Goal: Task Accomplishment & Management: Complete application form

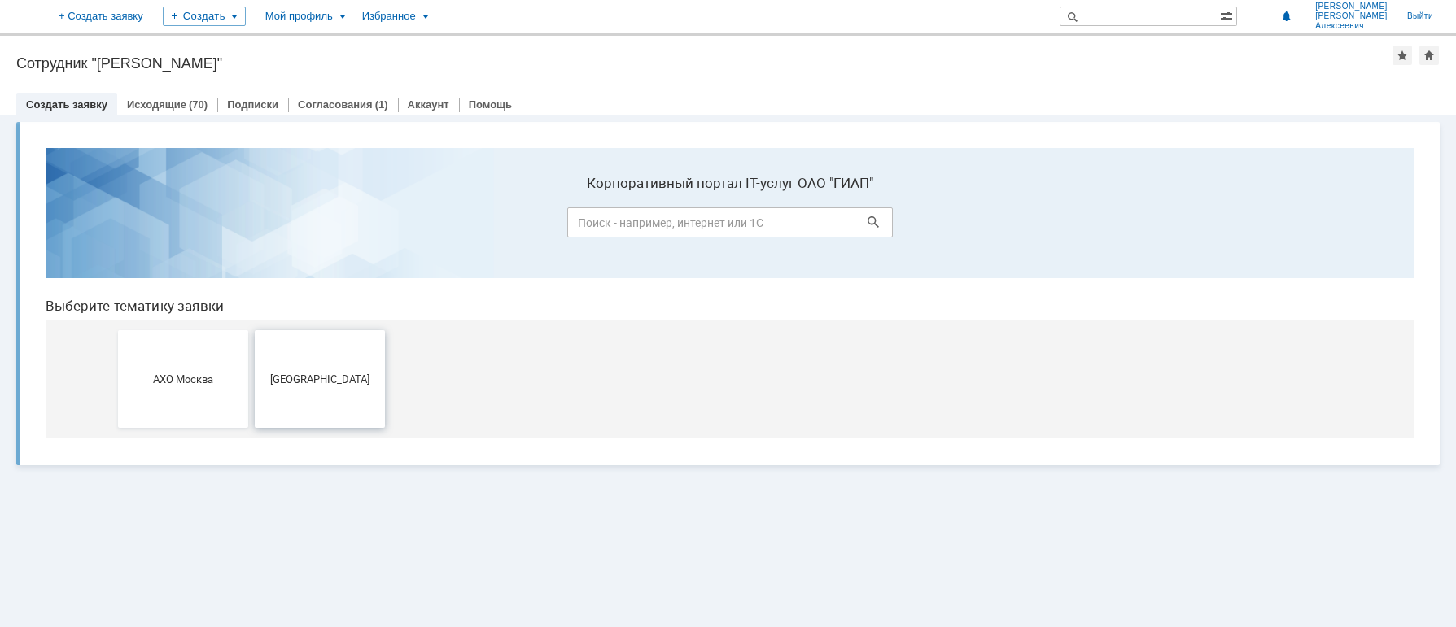
click at [346, 348] on button "[GEOGRAPHIC_DATA]" at bounding box center [320, 379] width 130 height 98
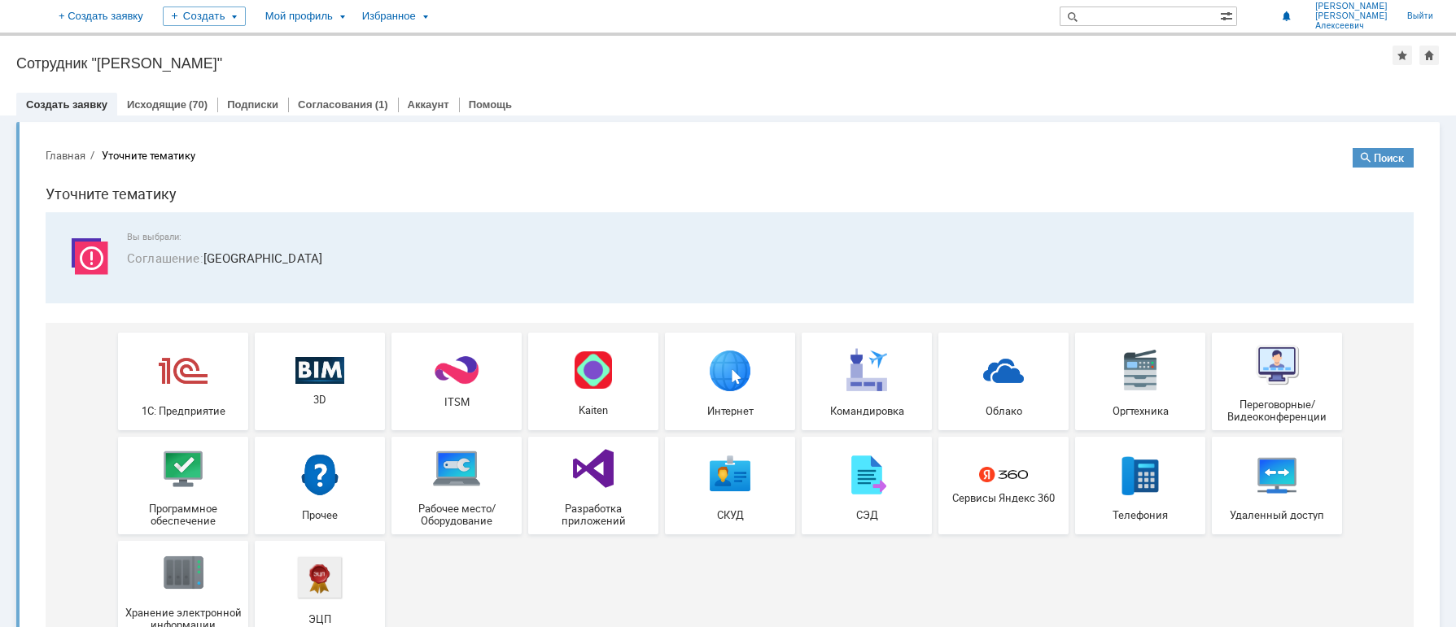
click at [34, 438] on body "Главная Уточните тематику Поиск Уточните тематику Вы выбрали: Соглашение : Моск…" at bounding box center [730, 398] width 1394 height 526
drag, startPoint x: 455, startPoint y: 487, endPoint x: 489, endPoint y: 622, distance: 138.5
click at [455, 487] on img at bounding box center [456, 468] width 49 height 49
click at [168, 474] on img at bounding box center [183, 468] width 49 height 49
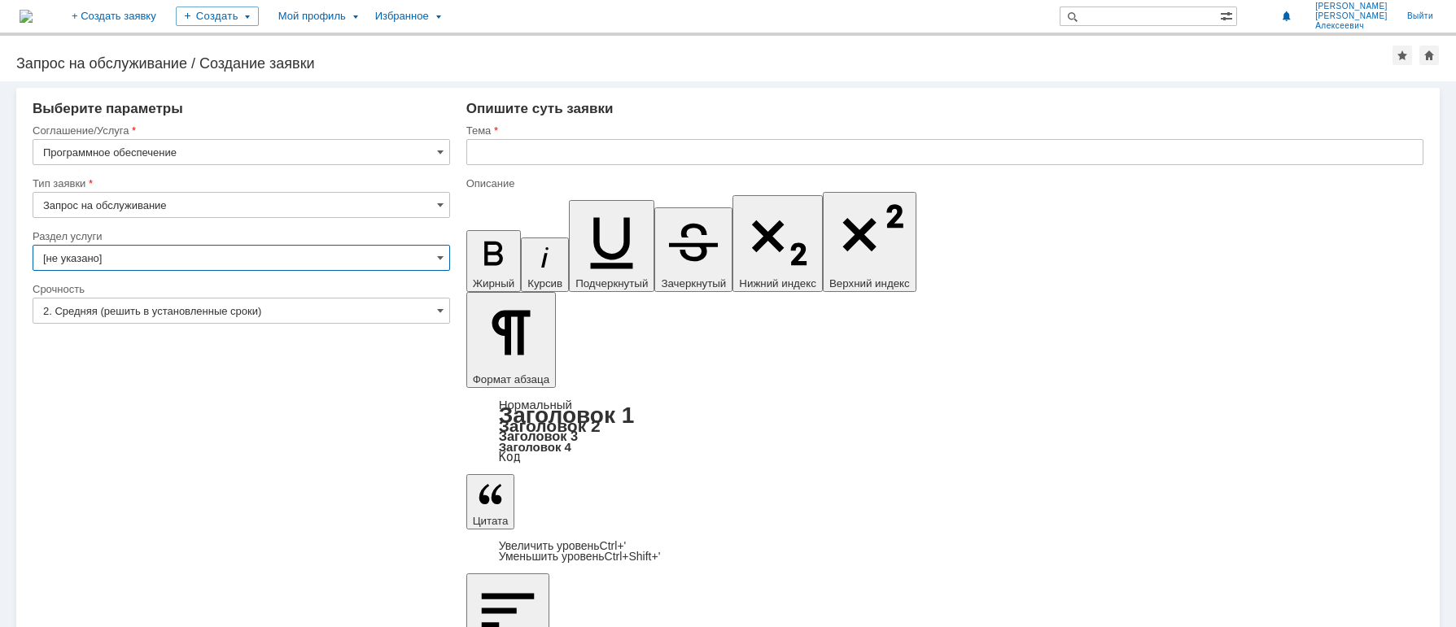
click at [162, 255] on input "[не указано]" at bounding box center [241, 258] width 417 height 26
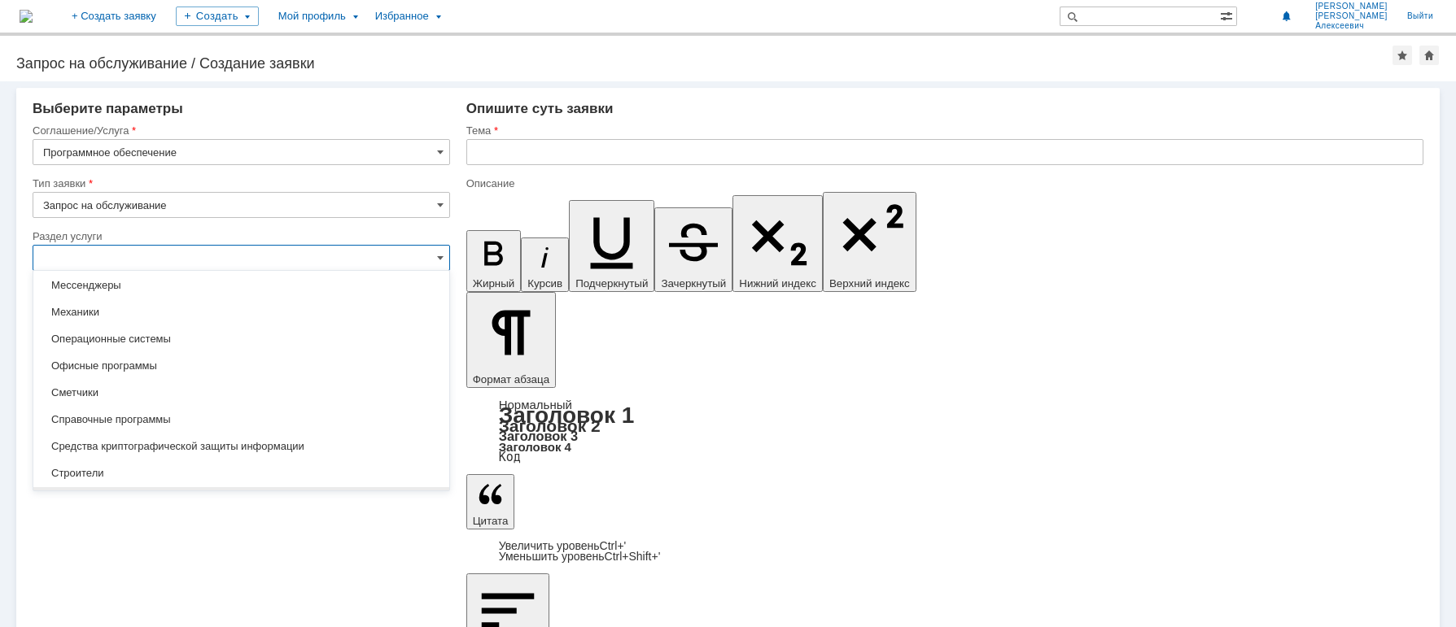
scroll to position [325, 0]
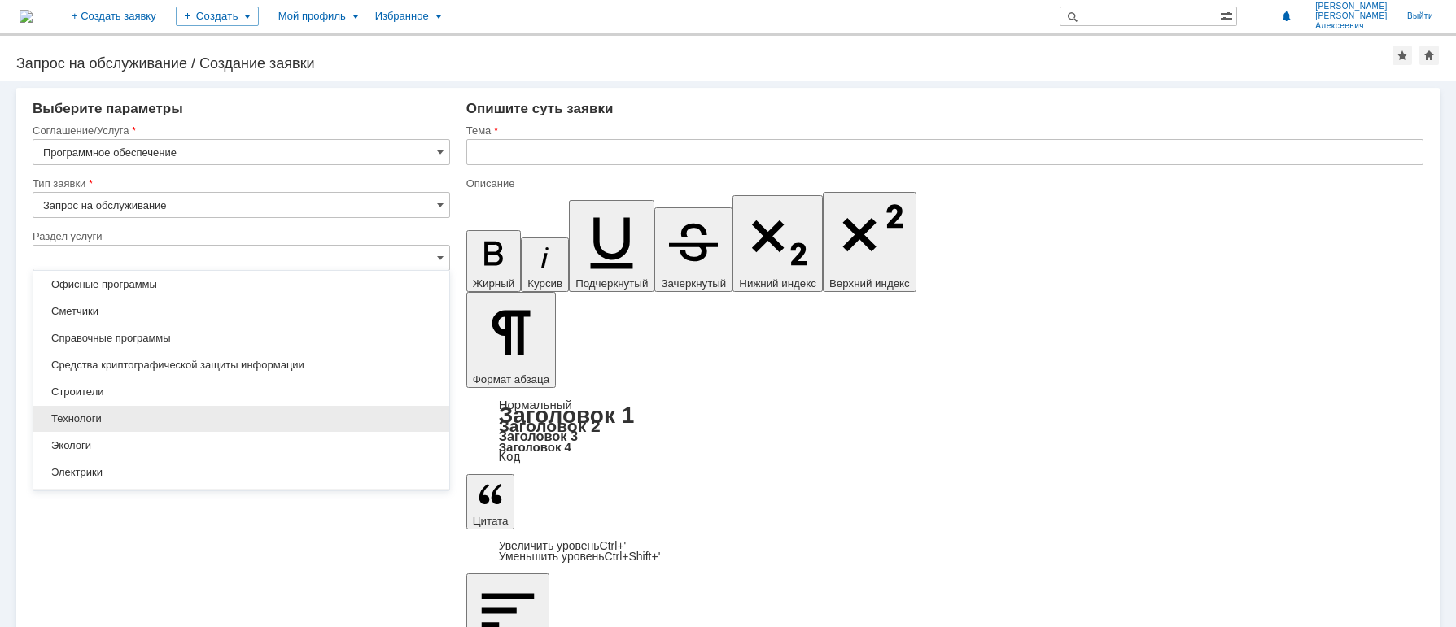
click at [154, 413] on span "Технологи" at bounding box center [241, 419] width 396 height 13
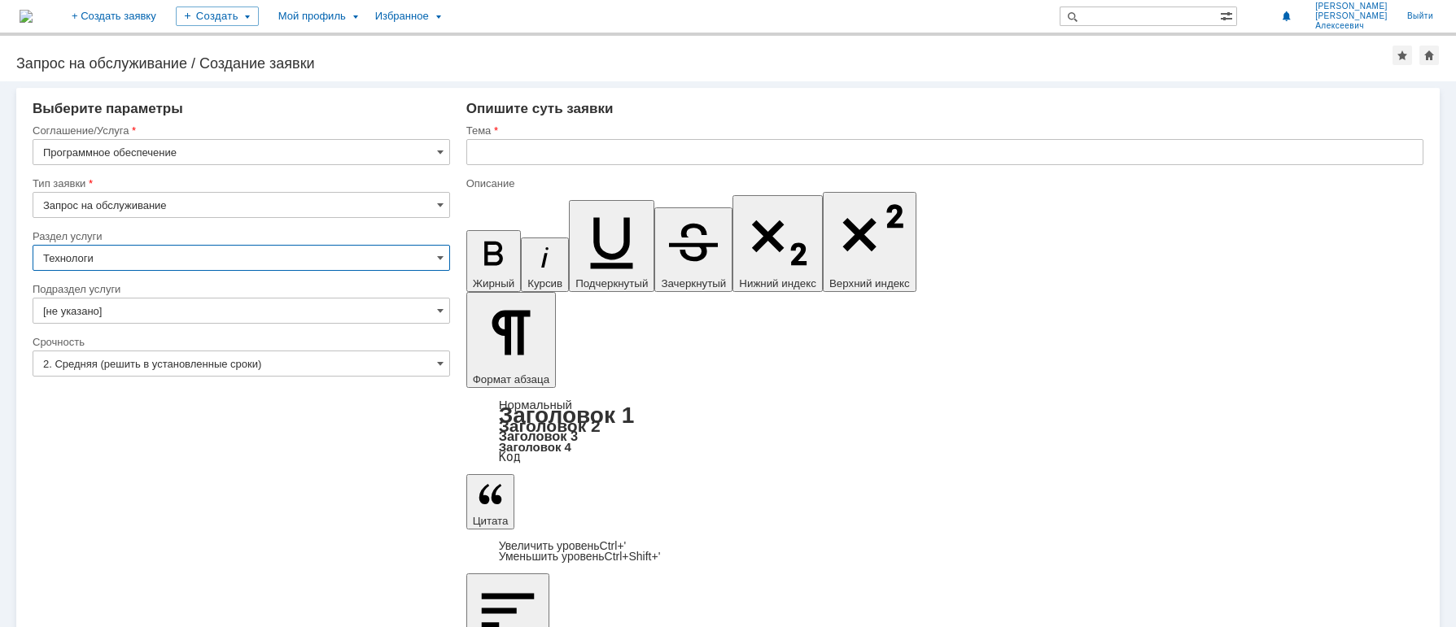
type input "Технологи"
click at [147, 305] on input "[не указано]" at bounding box center [241, 311] width 417 height 26
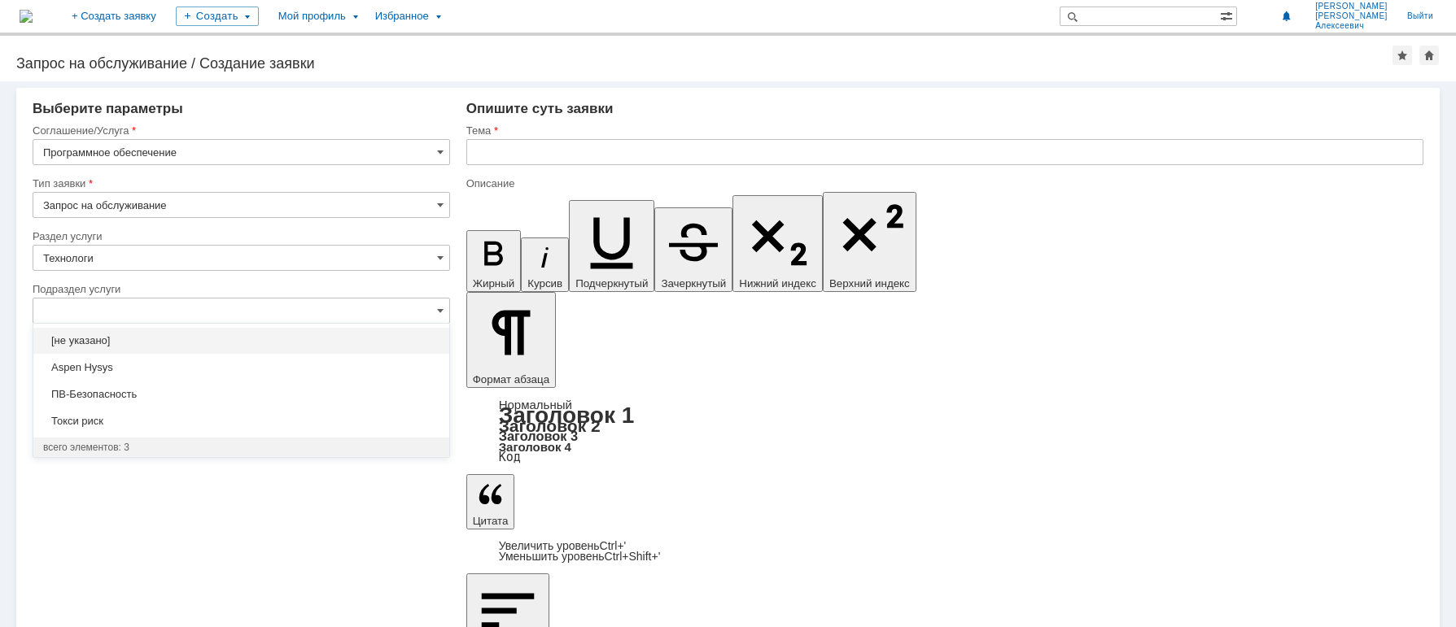
click at [145, 336] on span "[не указано]" at bounding box center [241, 340] width 396 height 13
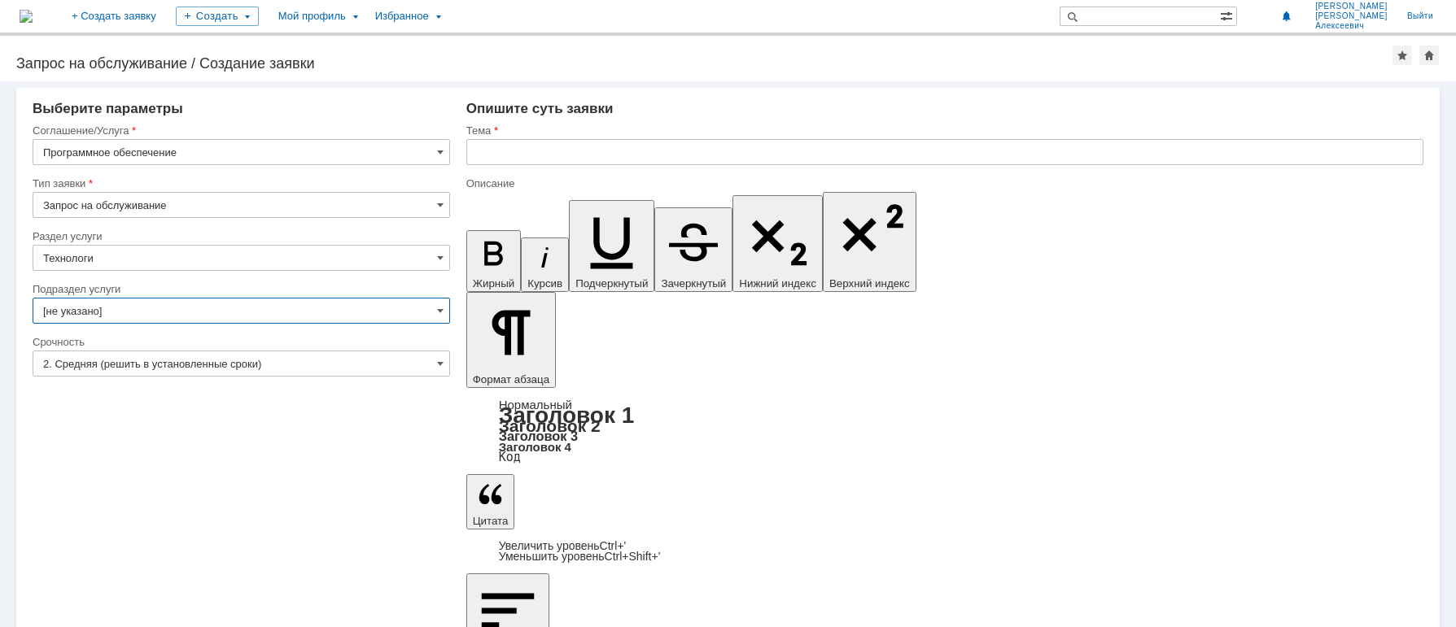
type input "[не указано]"
click at [256, 367] on input "2. Средняя (решить в установленные сроки)" at bounding box center [241, 364] width 417 height 26
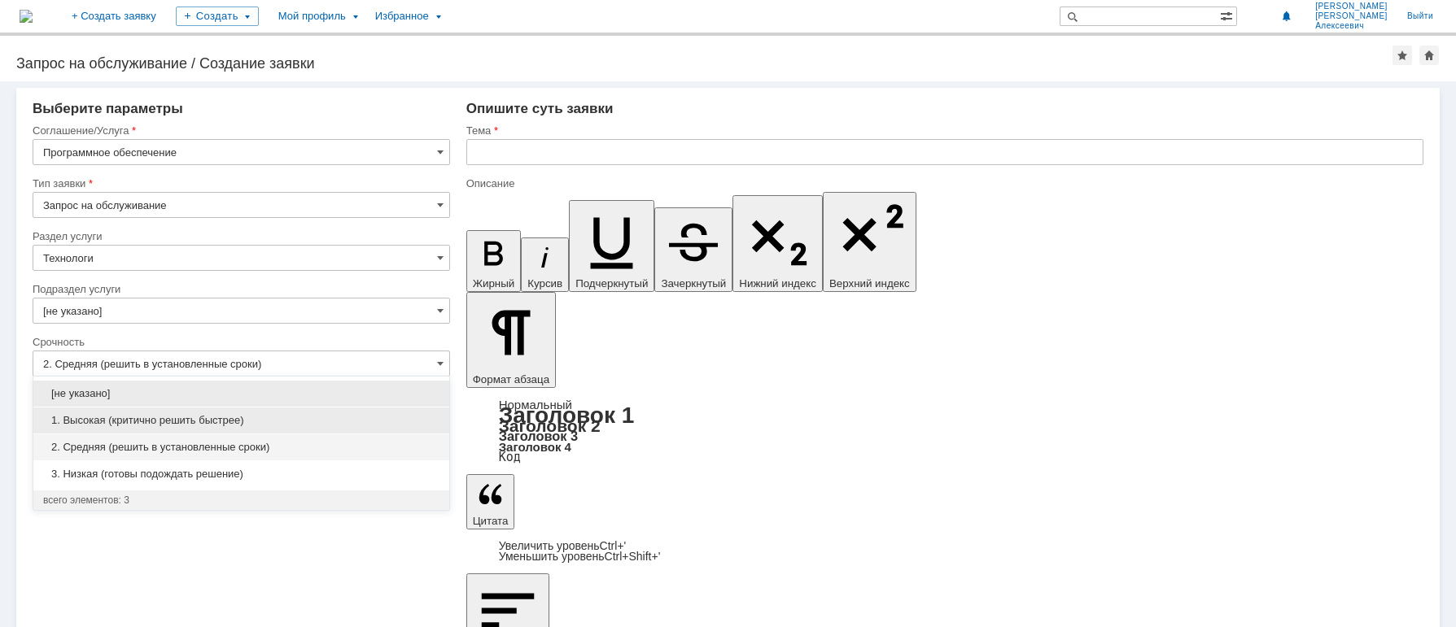
click at [197, 423] on span "1. Высокая (критично решить быстрее)" at bounding box center [241, 420] width 396 height 13
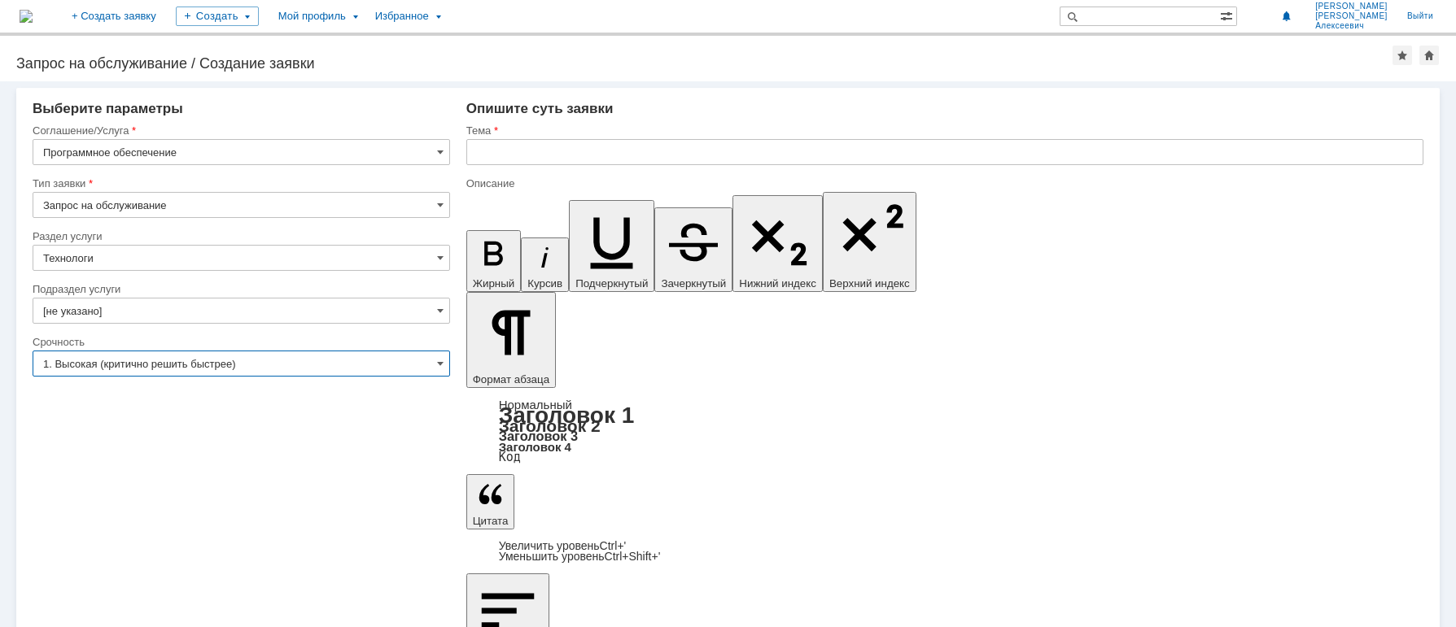
type input "1. Высокая (критично решить быстрее)"
click at [487, 159] on input "text" at bounding box center [944, 152] width 957 height 26
click at [656, 159] on input "Ошибка при запуске программы B" at bounding box center [944, 152] width 957 height 26
type input "Ошибка при запуске программы BoilerDesigner"
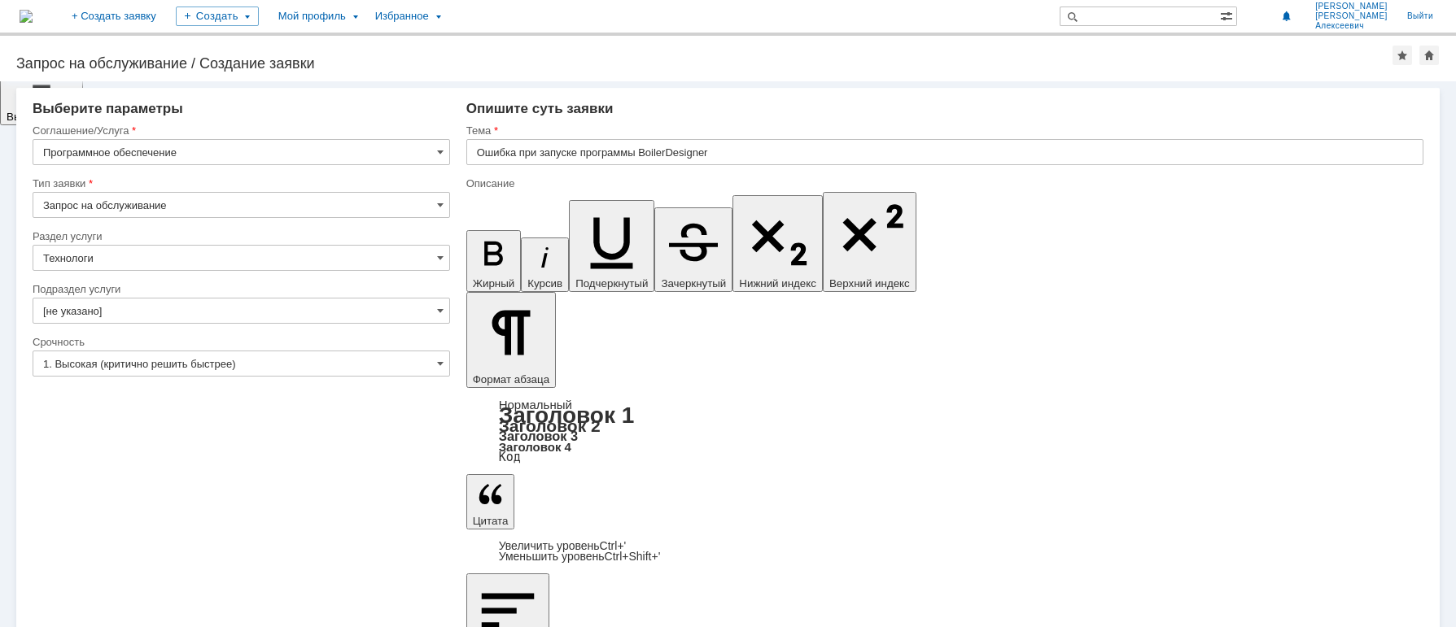
drag, startPoint x: 653, startPoint y: 5516, endPoint x: 472, endPoint y: 5522, distance: 181.6
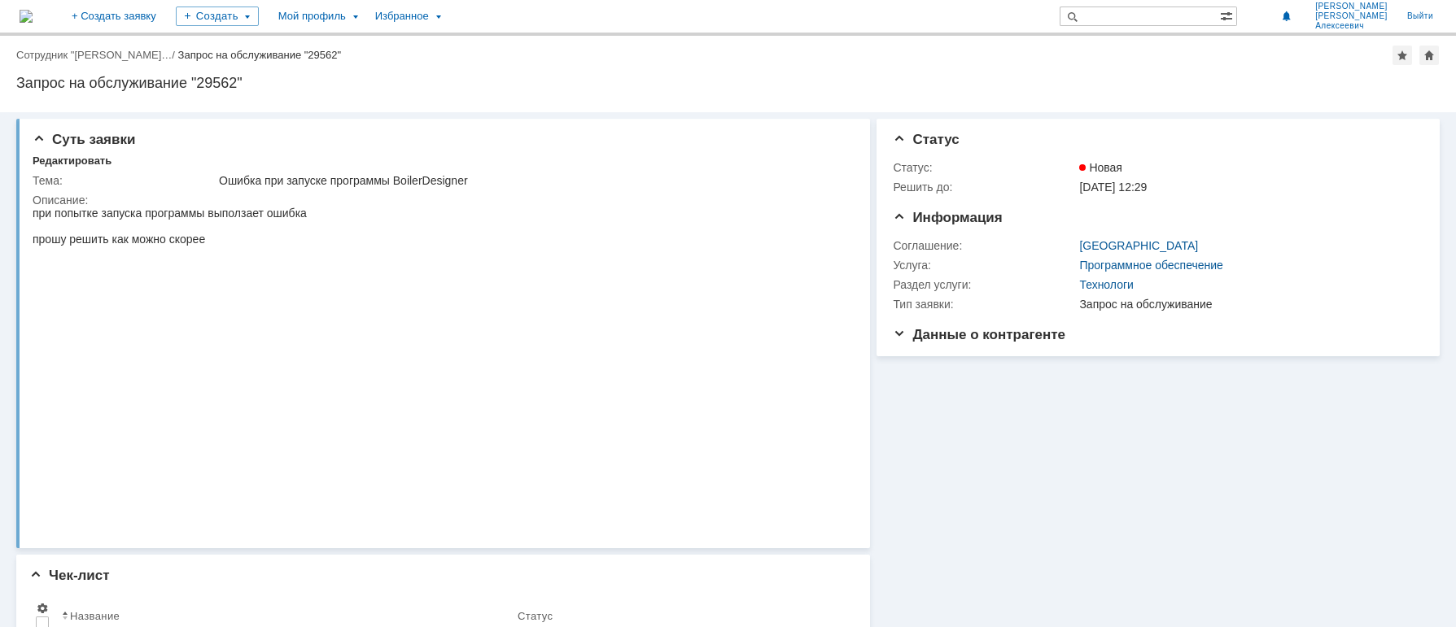
click at [1208, 487] on div "Информация Статус Статус: Новая Решить до: [DATE] 12:29 Информация Соглашение: …" at bounding box center [1155, 458] width 570 height 693
